Goal: Find contact information: Find contact information

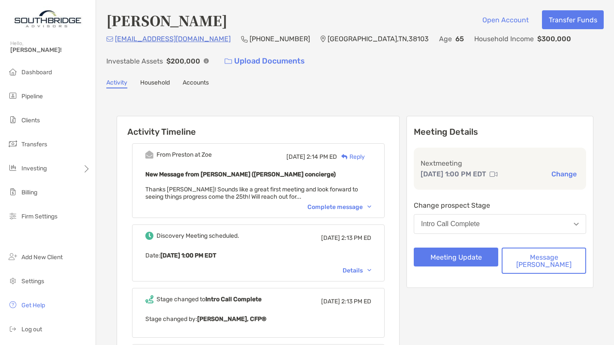
scroll to position [12, 0]
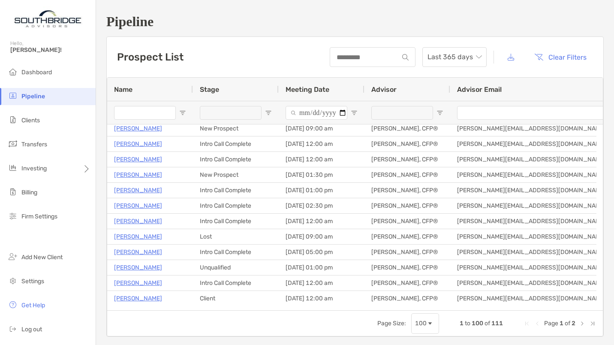
scroll to position [85, 0]
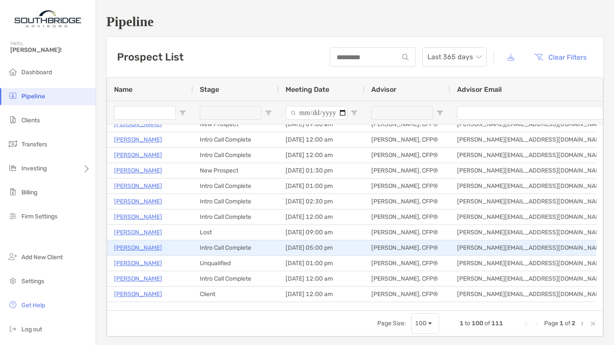
click at [145, 248] on p "[PERSON_NAME]" at bounding box center [138, 247] width 48 height 11
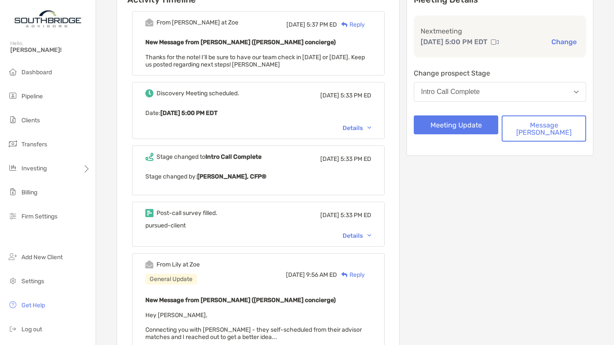
scroll to position [146, 0]
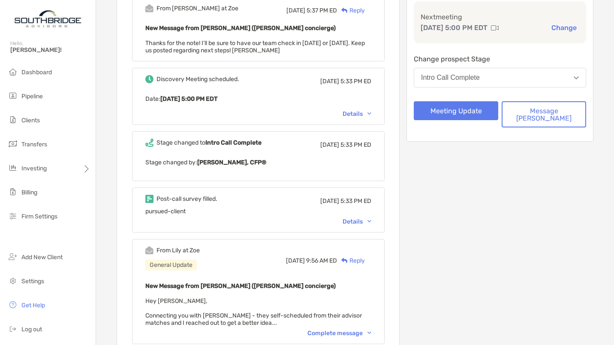
click at [371, 219] on div "Details" at bounding box center [356, 221] width 29 height 7
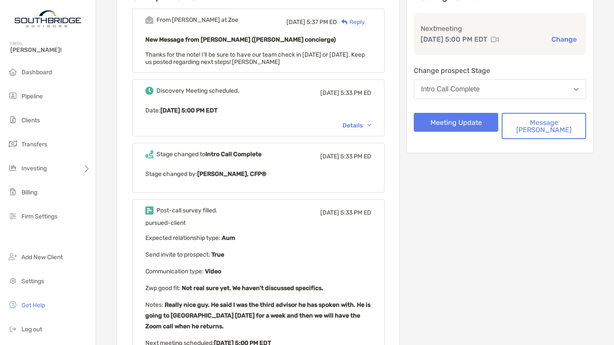
scroll to position [0, 0]
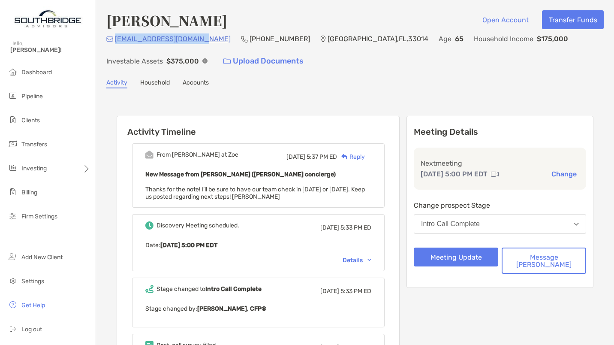
drag, startPoint x: 204, startPoint y: 38, endPoint x: 117, endPoint y: 44, distance: 87.6
click at [117, 44] on div "[EMAIL_ADDRESS][DOMAIN_NAME] (312) 656-[GEOGRAPHIC_DATA] Age [DEMOGRAPHIC_DATA]…" at bounding box center [354, 51] width 497 height 37
copy p "[EMAIL_ADDRESS][DOMAIN_NAME]"
